Goal: Browse casually: Explore the website without a specific task or goal

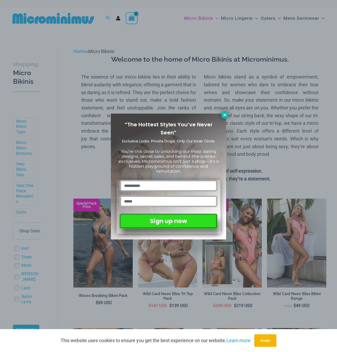
click at [224, 113] on icon at bounding box center [224, 115] width 5 height 5
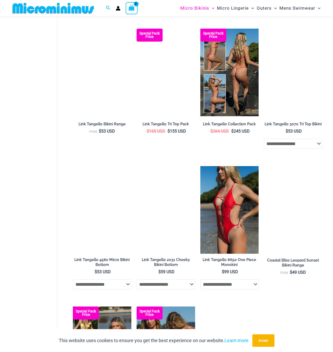
scroll to position [437, 0]
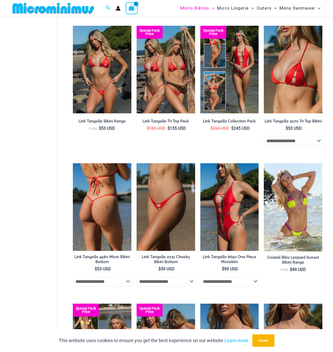
click at [109, 225] on img at bounding box center [102, 207] width 58 height 88
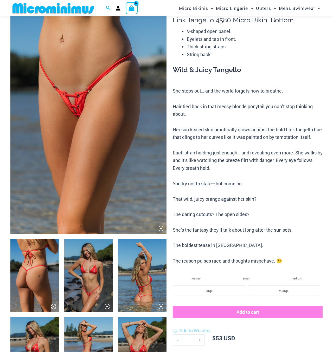
click at [88, 273] on img at bounding box center [88, 275] width 49 height 73
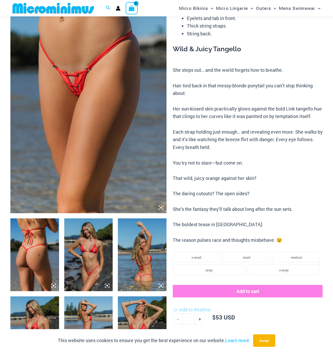
scroll to position [151, 0]
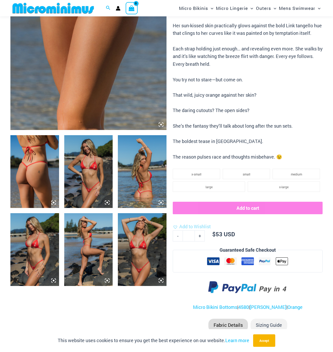
click at [109, 201] on icon at bounding box center [107, 202] width 5 height 5
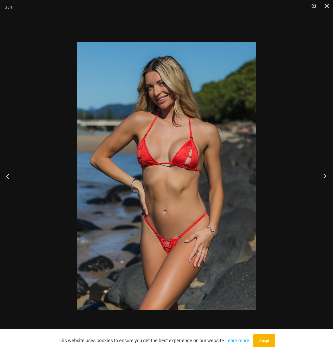
click at [324, 178] on button "Next" at bounding box center [322, 176] width 19 height 26
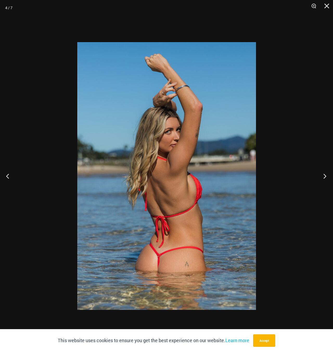
click at [324, 178] on button "Next" at bounding box center [322, 176] width 19 height 26
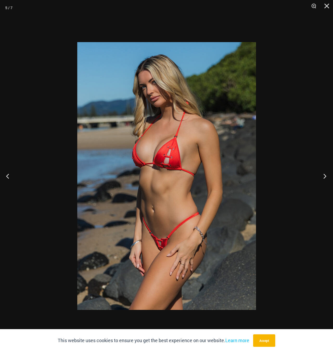
click at [324, 178] on button "Next" at bounding box center [322, 176] width 19 height 26
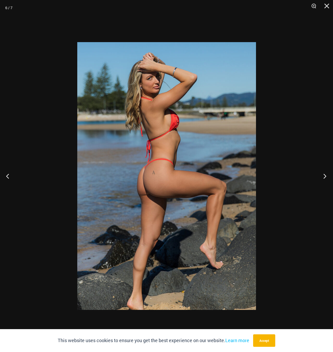
click at [324, 178] on button "Next" at bounding box center [322, 176] width 19 height 26
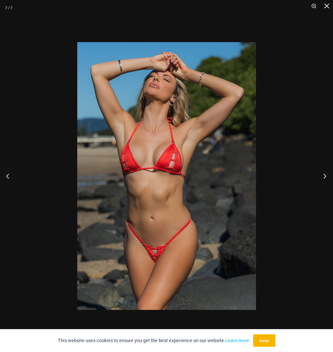
click at [324, 178] on button "Next" at bounding box center [322, 176] width 19 height 26
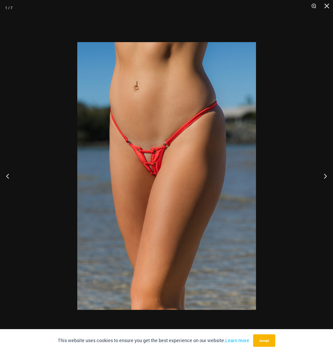
click at [160, 179] on img at bounding box center [166, 176] width 179 height 268
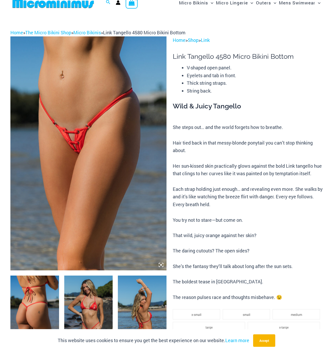
scroll to position [0, 0]
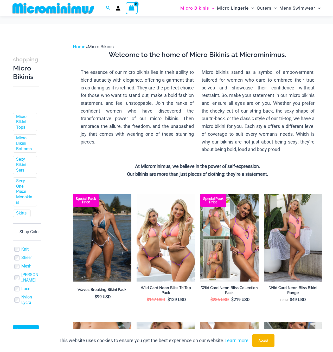
scroll to position [437, 0]
